Goal: Obtain resource: Download file/media

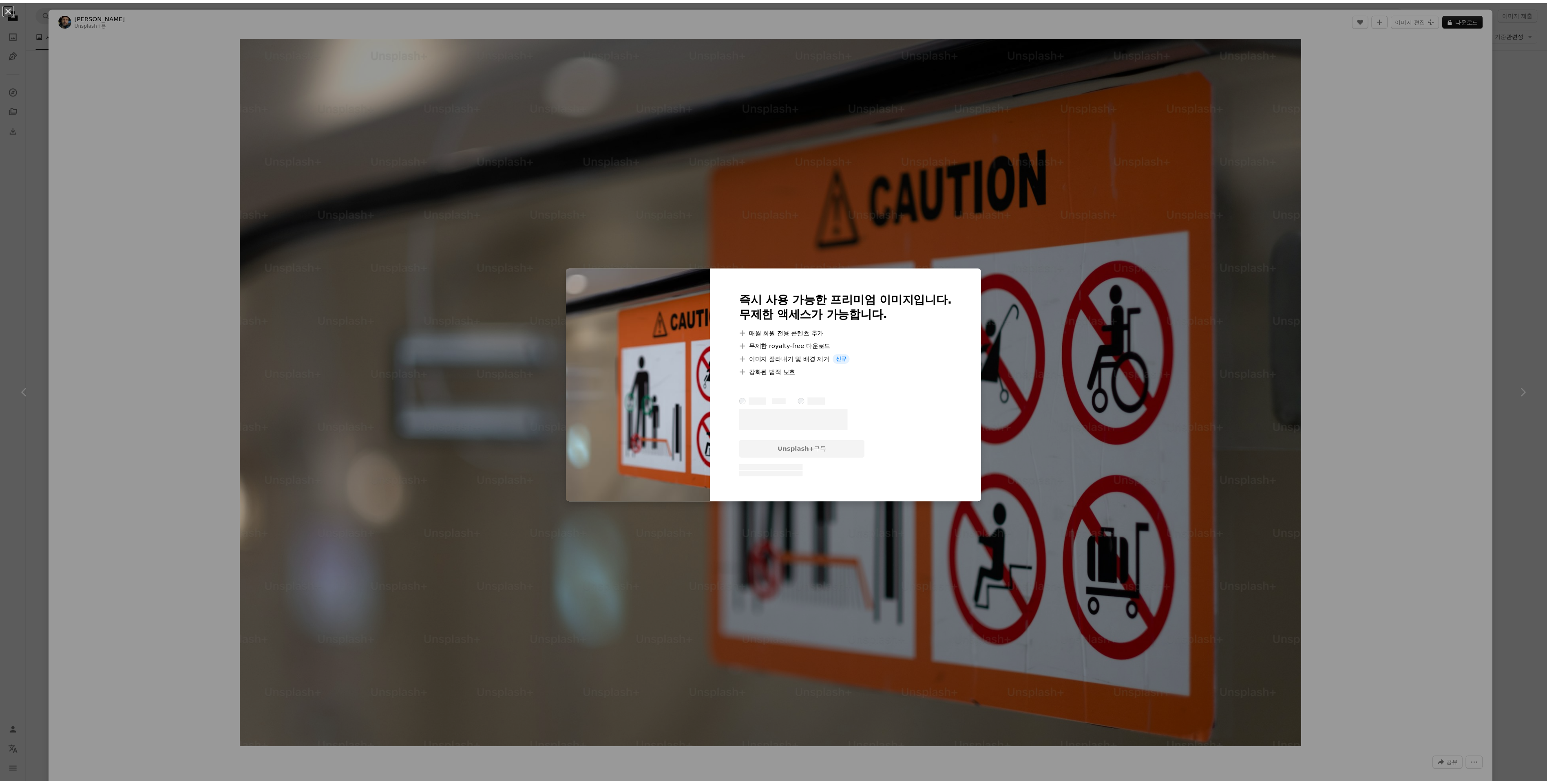
scroll to position [897, 0]
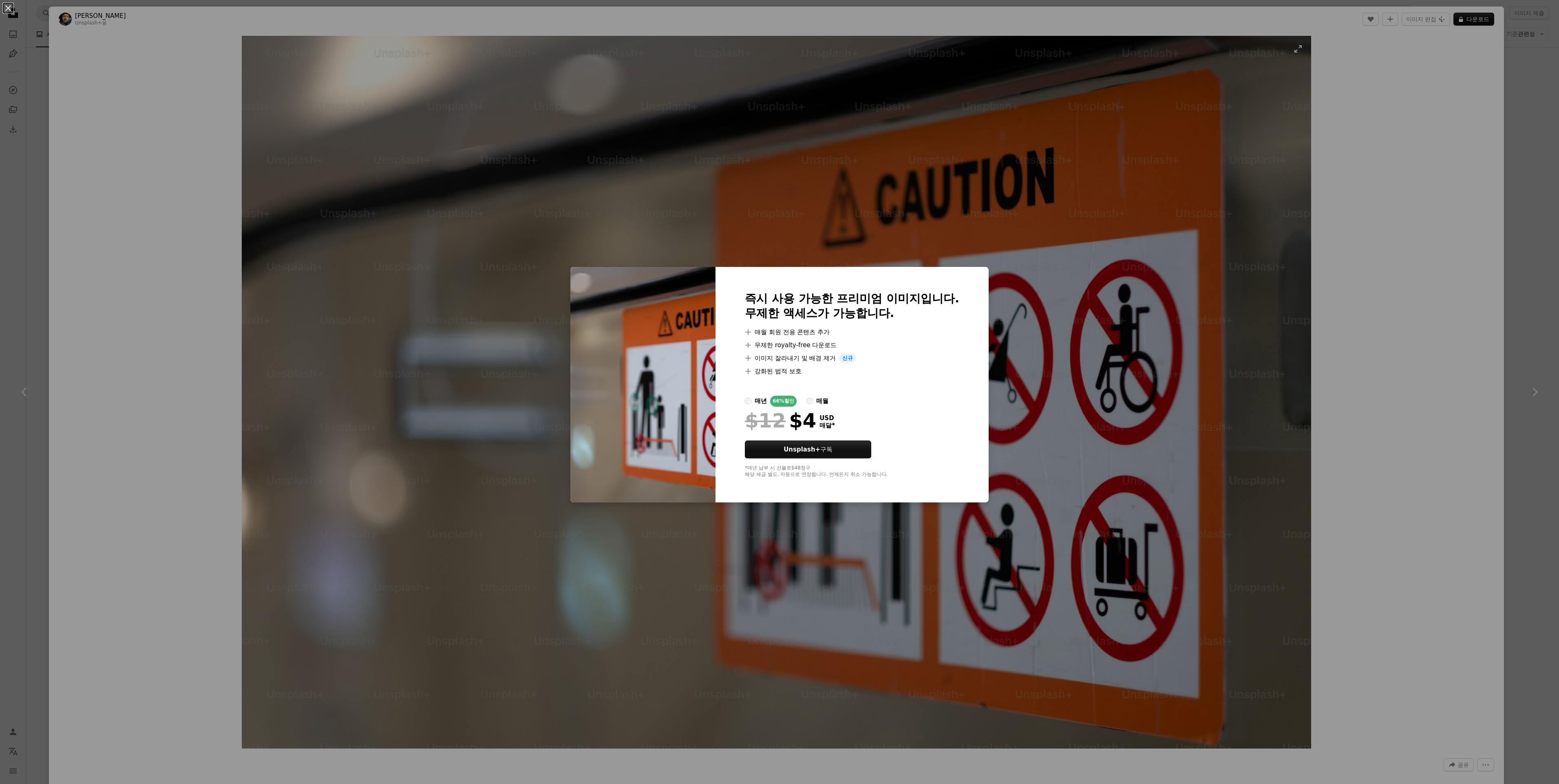
drag, startPoint x: 1207, startPoint y: 139, endPoint x: 1089, endPoint y: 141, distance: 118.0
click at [1206, 139] on div "An X shape 즉시 사용 가능한 프리미엄 이미지입니다. 무제한 액세스가 가능합니다. A plus sign 매월 회원 전용 콘텐츠 추가 A…" at bounding box center [780, 392] width 1559 height 784
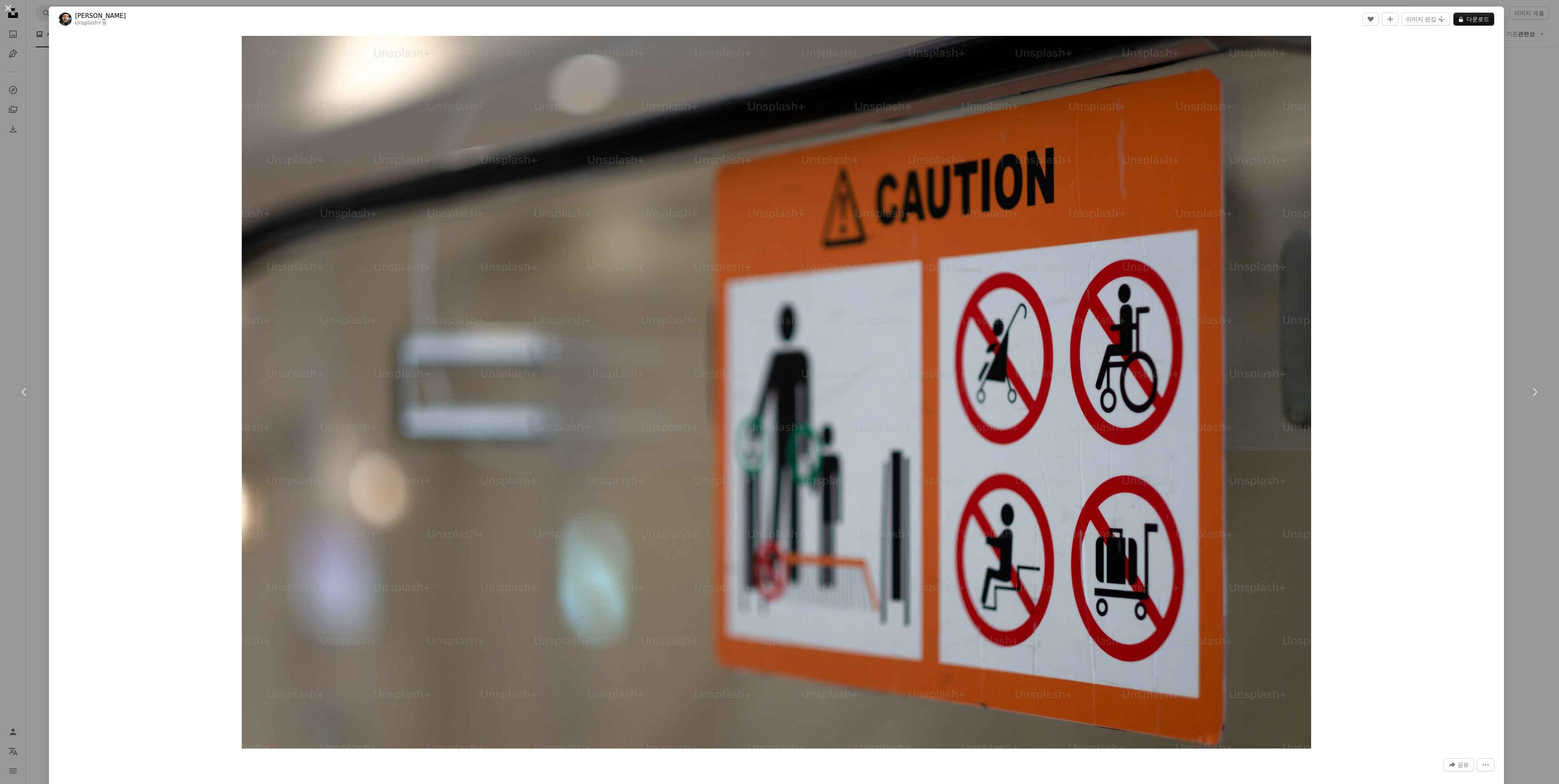
click at [9, 11] on button "An X shape" at bounding box center [8, 8] width 10 height 10
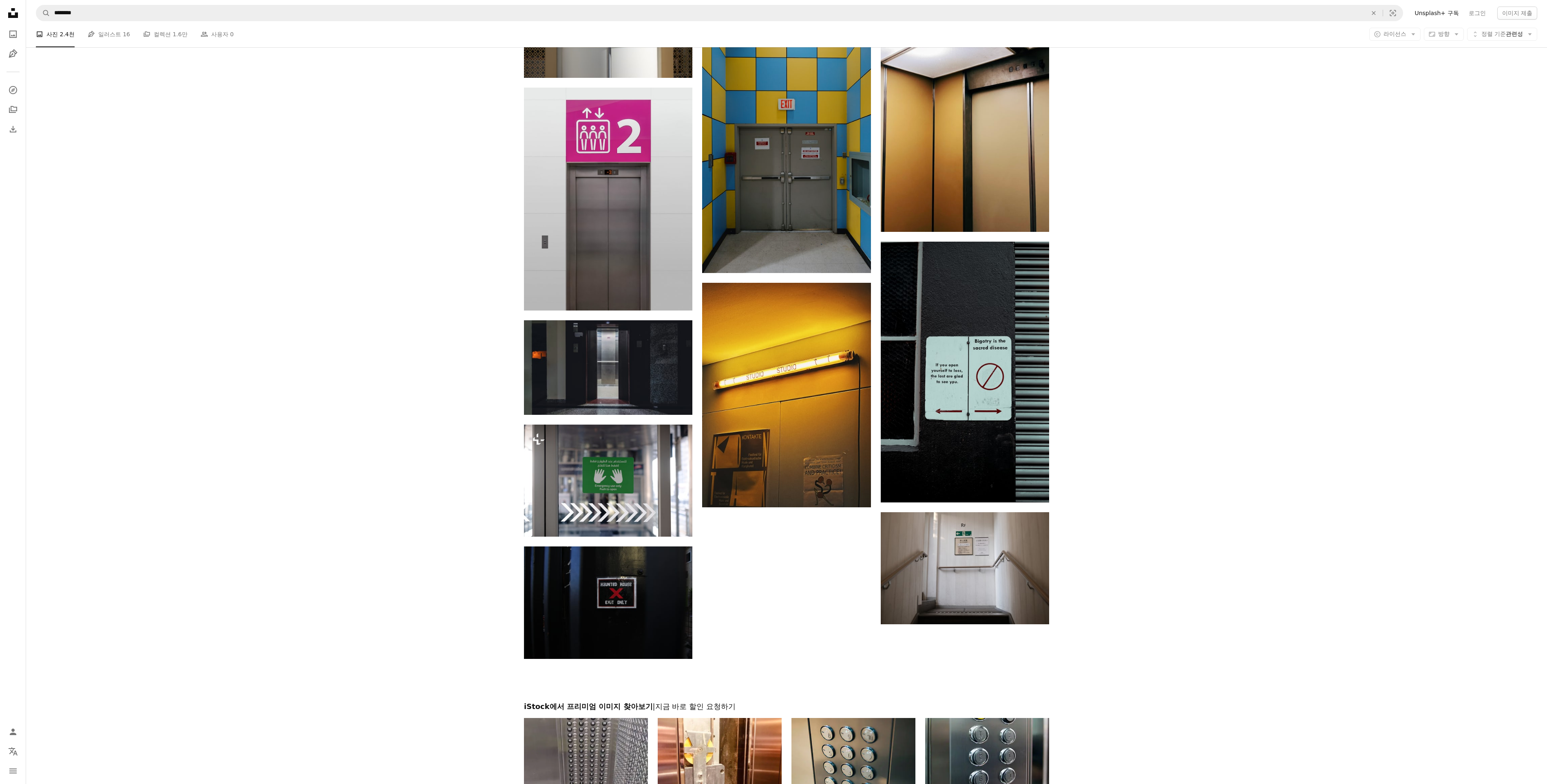
scroll to position [2397, 0]
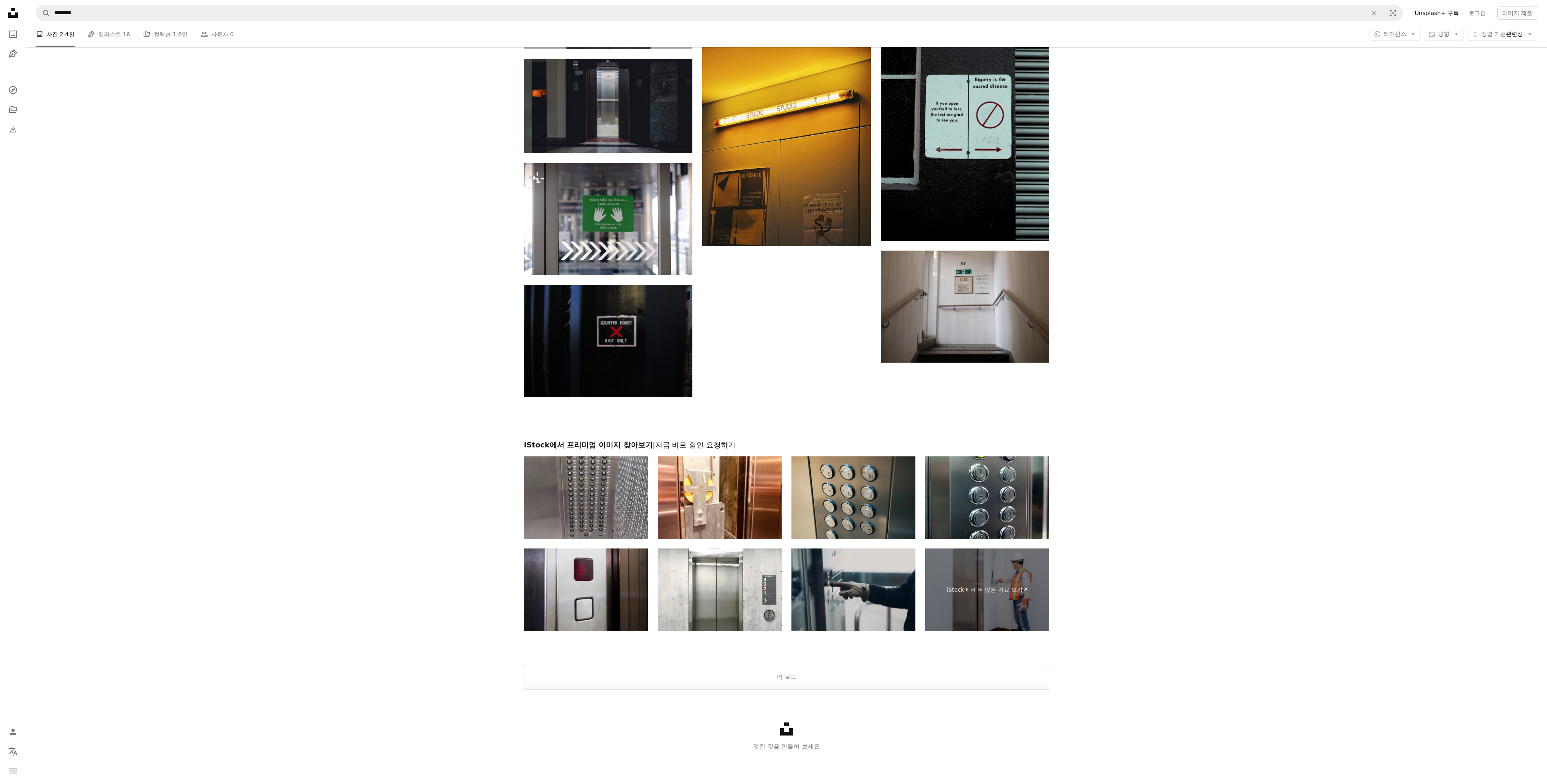
click at [869, 575] on img at bounding box center [853, 590] width 124 height 83
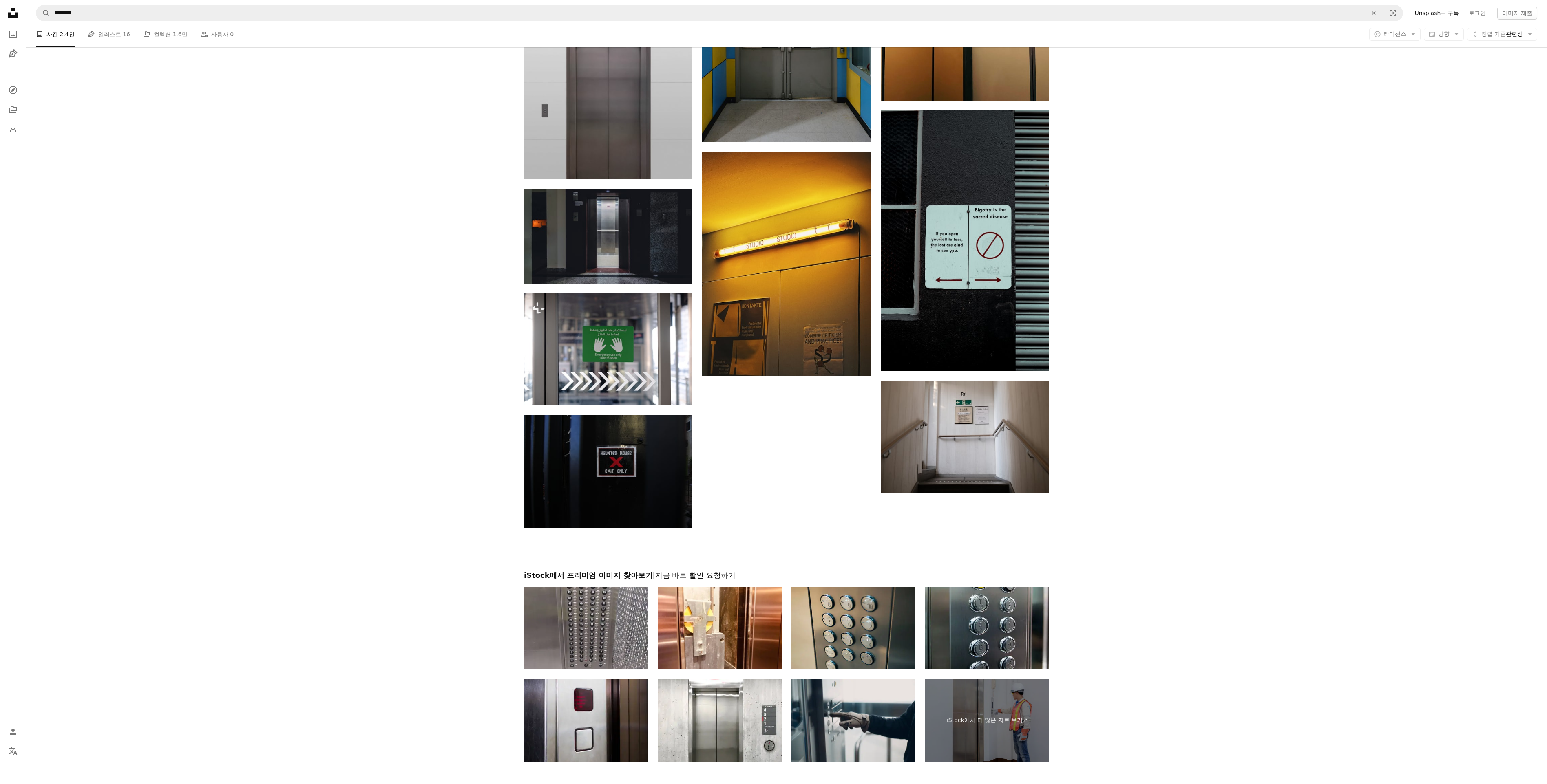
scroll to position [2071, 0]
